Goal: Obtain resource: Obtain resource

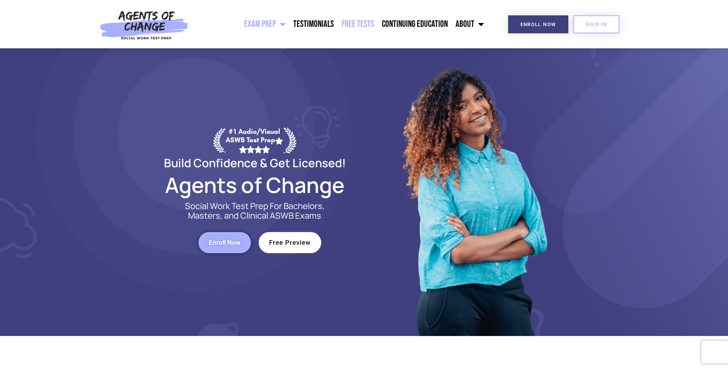
click at [363, 26] on link "Free Tests" at bounding box center [358, 24] width 40 height 19
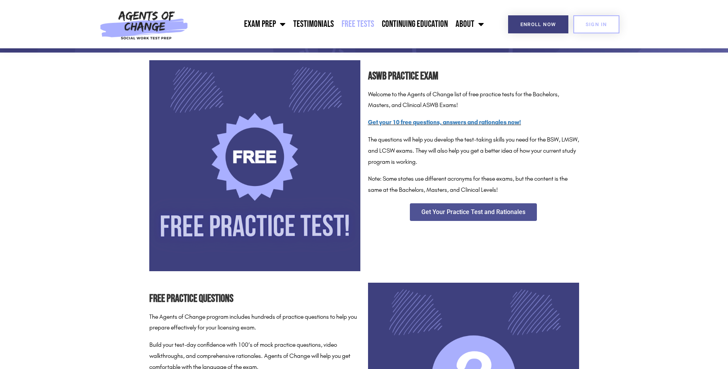
scroll to position [115, 0]
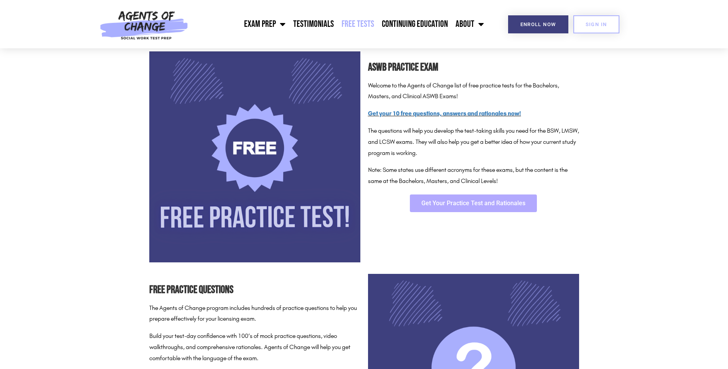
click at [481, 203] on span "Get Your Practice Test and Rationales" at bounding box center [474, 203] width 104 height 6
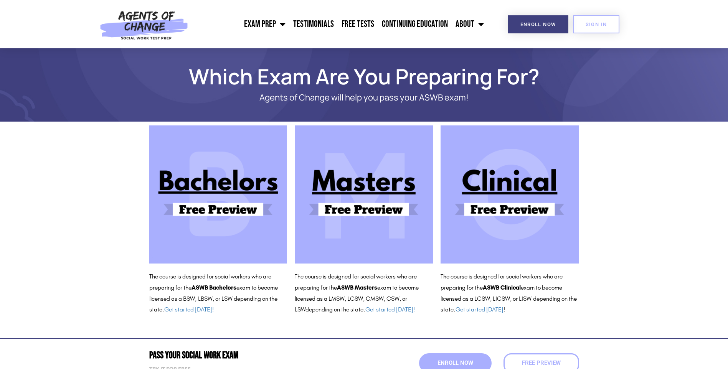
click at [378, 195] on img at bounding box center [364, 195] width 138 height 138
